Goal: Task Accomplishment & Management: Manage account settings

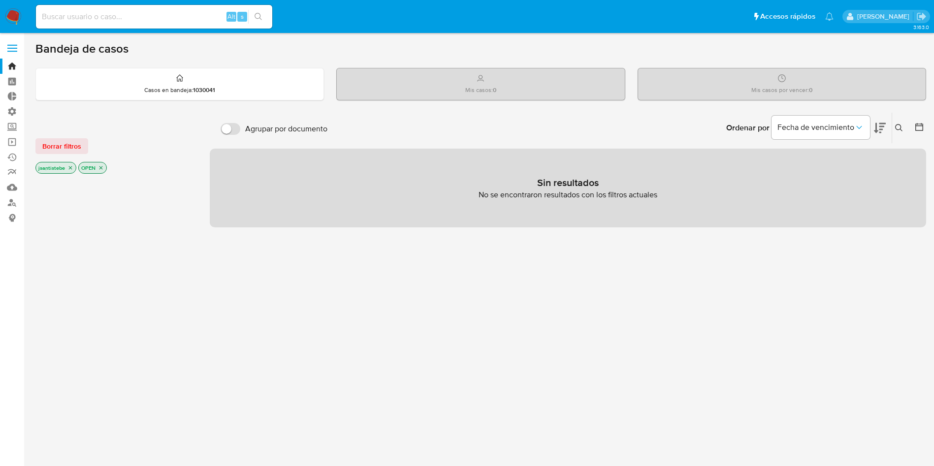
click at [10, 51] on span at bounding box center [12, 51] width 10 height 1
click at [0, 0] on input "checkbox" at bounding box center [0, 0] width 0 height 0
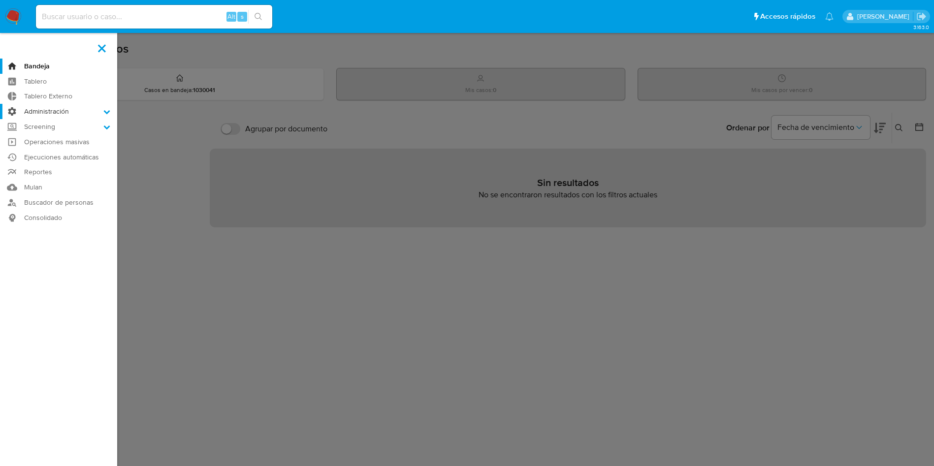
click at [66, 111] on label "Administración" at bounding box center [58, 111] width 117 height 15
click at [0, 0] on input "Administración" at bounding box center [0, 0] width 0 height 0
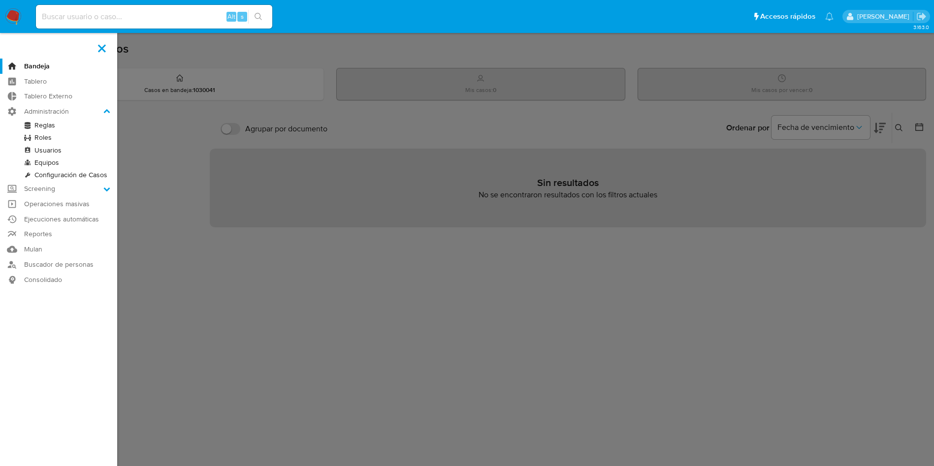
click at [49, 124] on link "Reglas" at bounding box center [58, 125] width 117 height 12
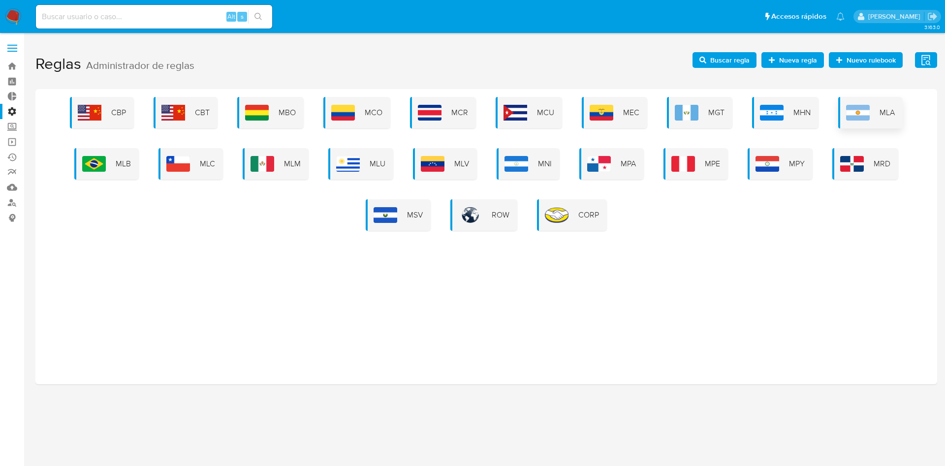
click at [872, 118] on div "MLA" at bounding box center [871, 113] width 65 height 32
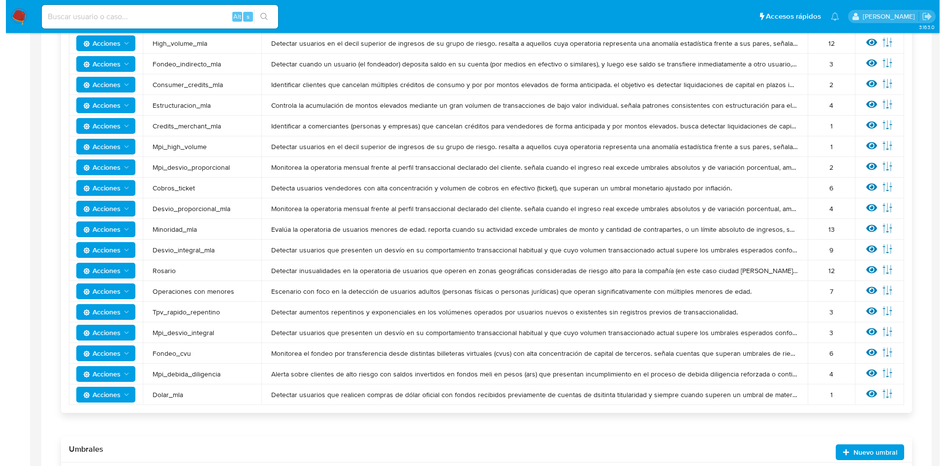
scroll to position [345, 0]
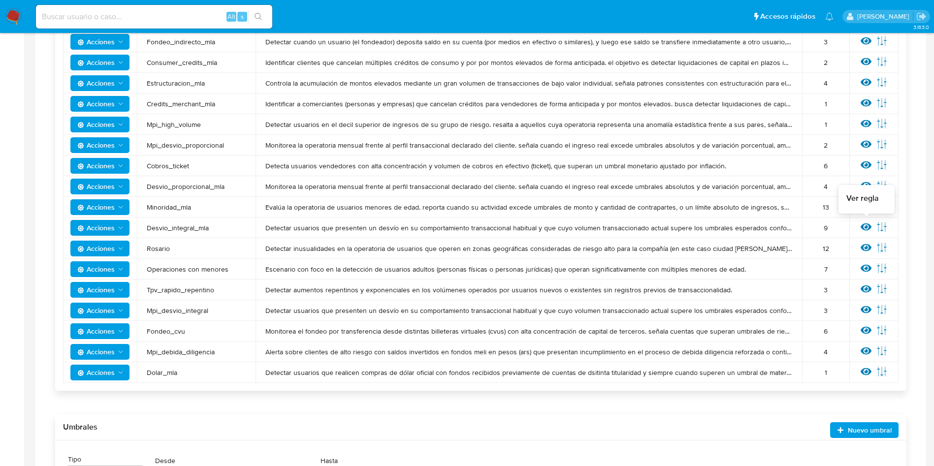
click at [861, 226] on icon at bounding box center [866, 227] width 11 height 7
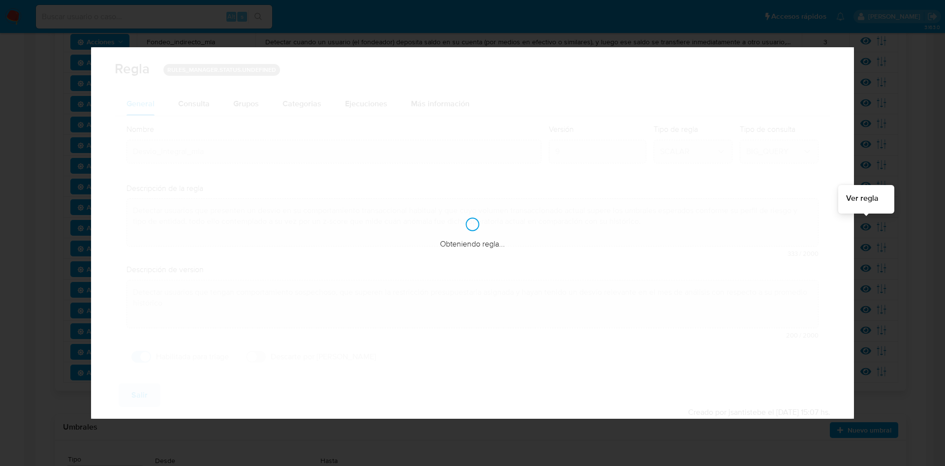
checkbox input "true"
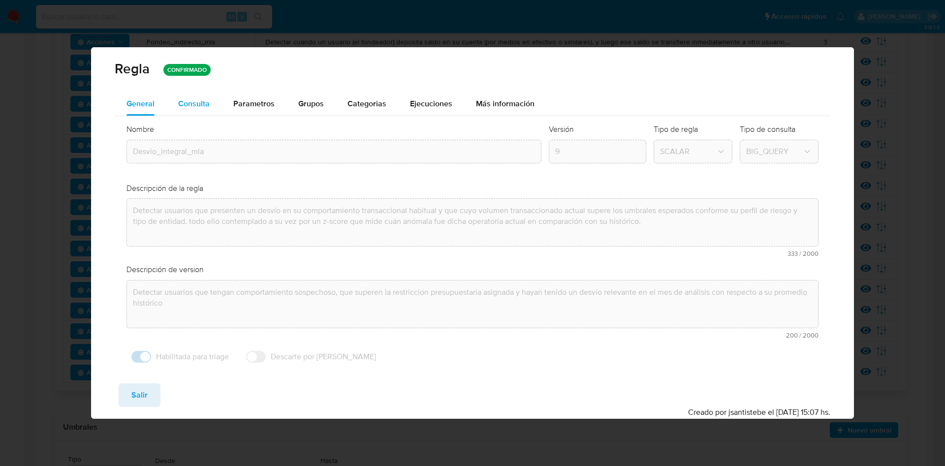
click at [193, 105] on div "Consulta" at bounding box center [194, 104] width 32 height 8
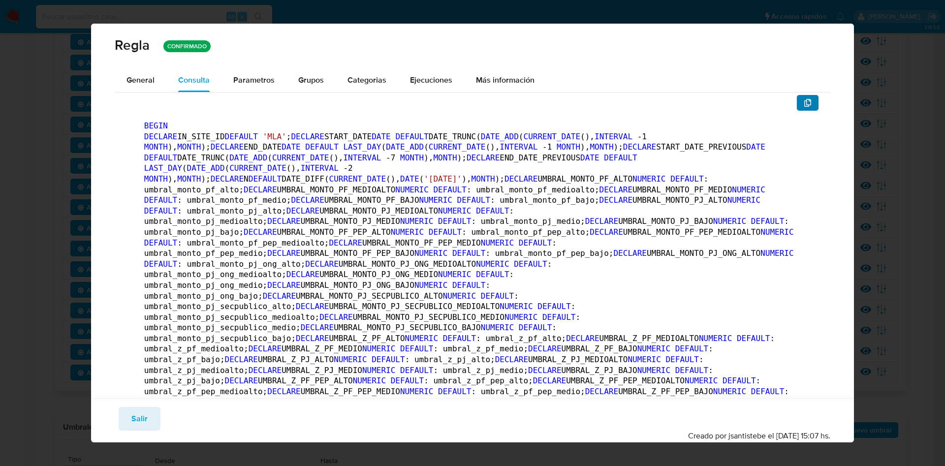
click at [804, 107] on span "button" at bounding box center [808, 103] width 8 height 14
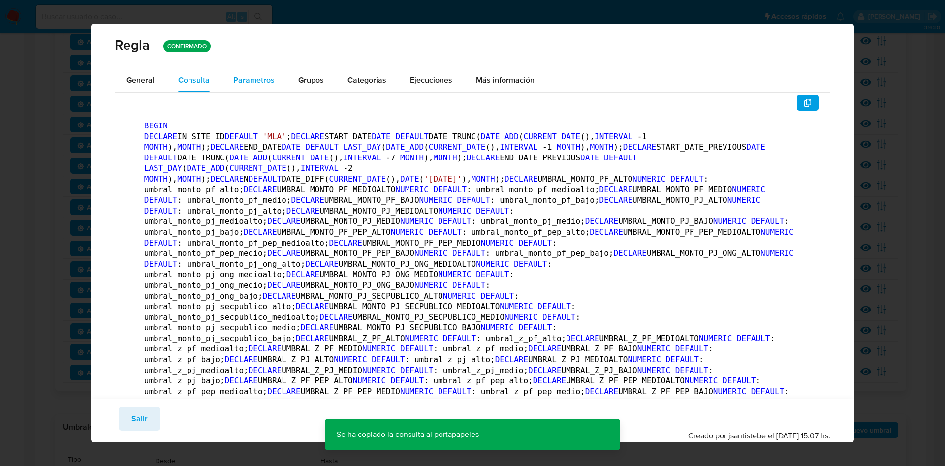
click at [249, 83] on span "Parametros" at bounding box center [253, 79] width 41 height 11
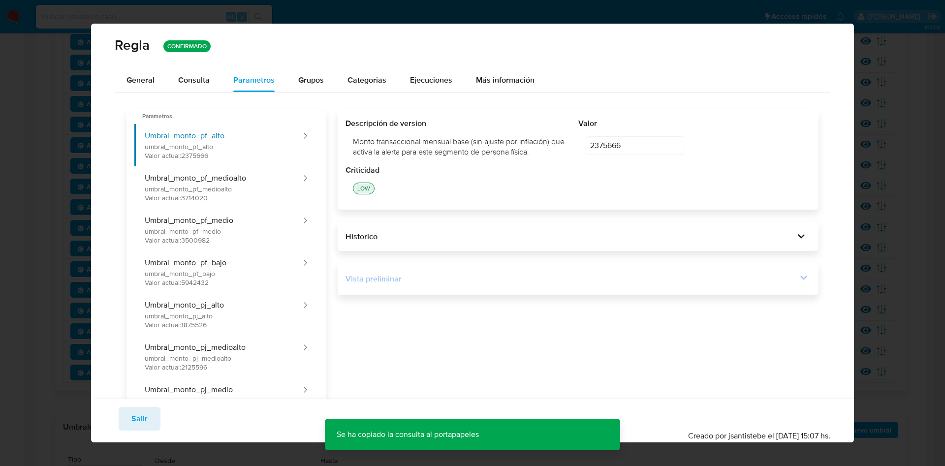
click at [797, 281] on icon at bounding box center [804, 278] width 14 height 14
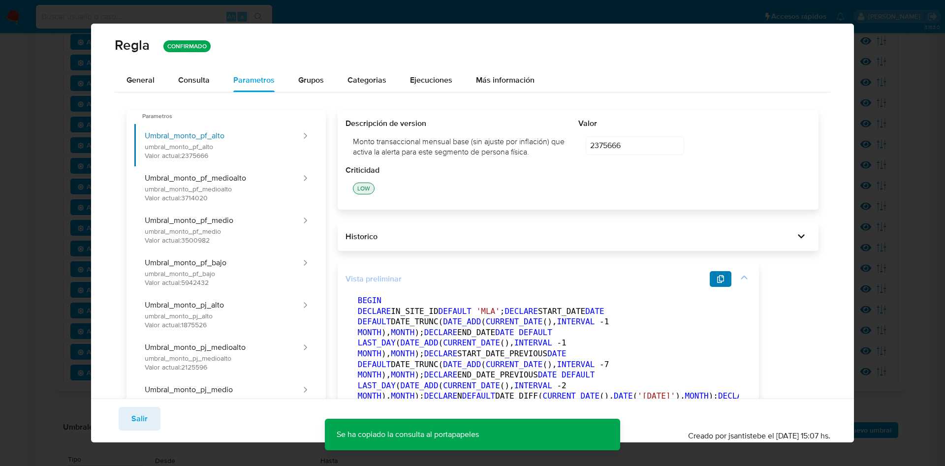
click at [717, 279] on icon "button" at bounding box center [721, 279] width 8 height 8
